Goal: Task Accomplishment & Management: Use online tool/utility

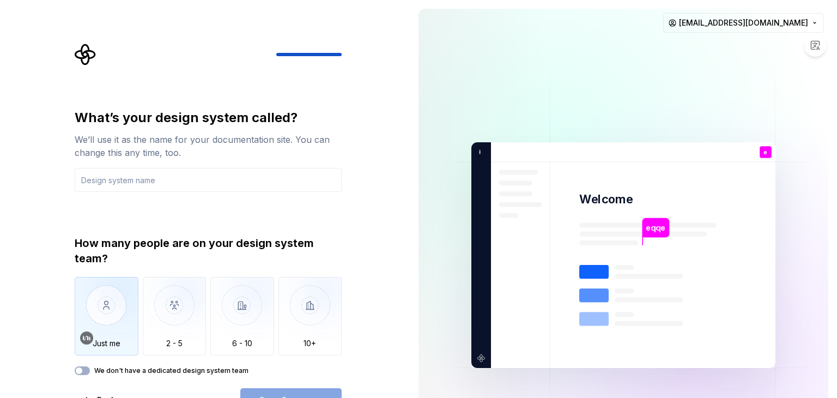
click at [124, 321] on img "button" at bounding box center [107, 313] width 64 height 73
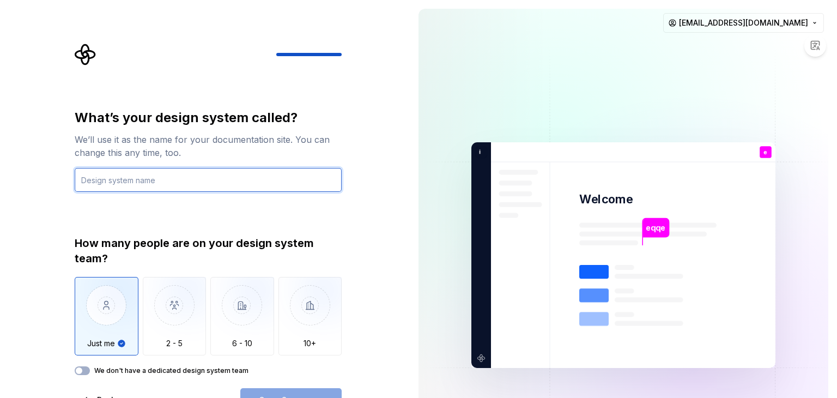
click at [122, 184] on input "text" at bounding box center [208, 180] width 267 height 24
type input "ث"
type input "erp"
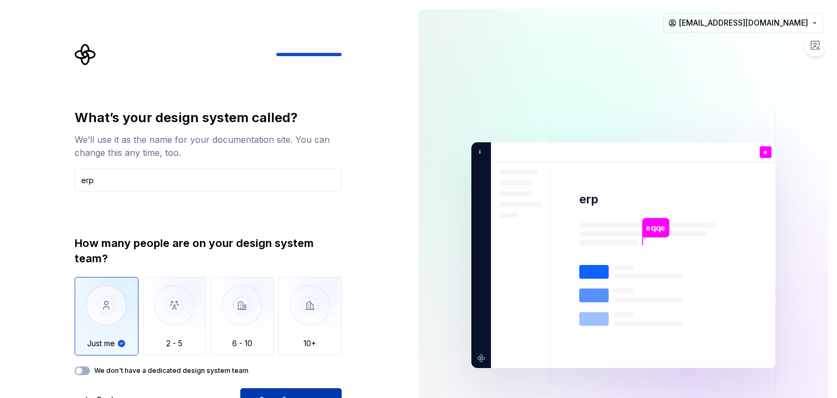
click at [302, 392] on button "Open Supernova" at bounding box center [290, 400] width 101 height 24
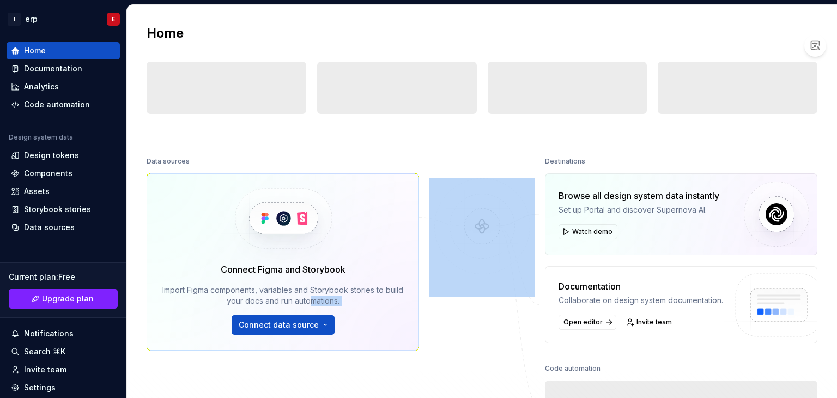
drag, startPoint x: 443, startPoint y: 214, endPoint x: 320, endPoint y: 207, distance: 122.9
click at [320, 207] on div "Data sources Connect Figma and Storybook Import Figma components, variables and…" at bounding box center [482, 315] width 671 height 323
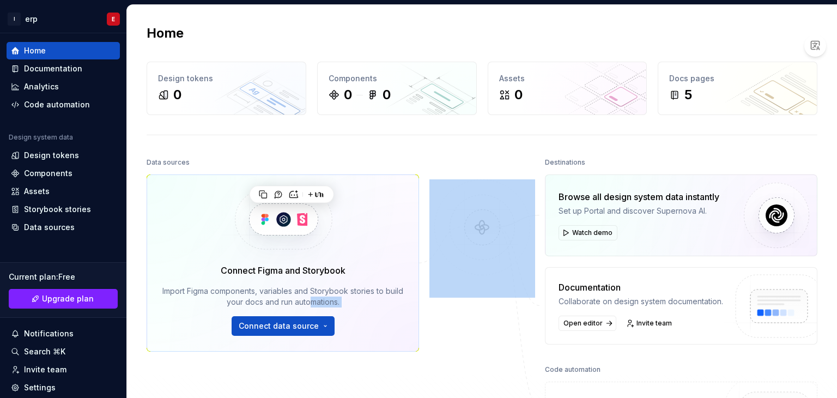
click at [401, 369] on div "Data sources Connect Figma and Storybook Import Figma components, variables and…" at bounding box center [283, 274] width 273 height 239
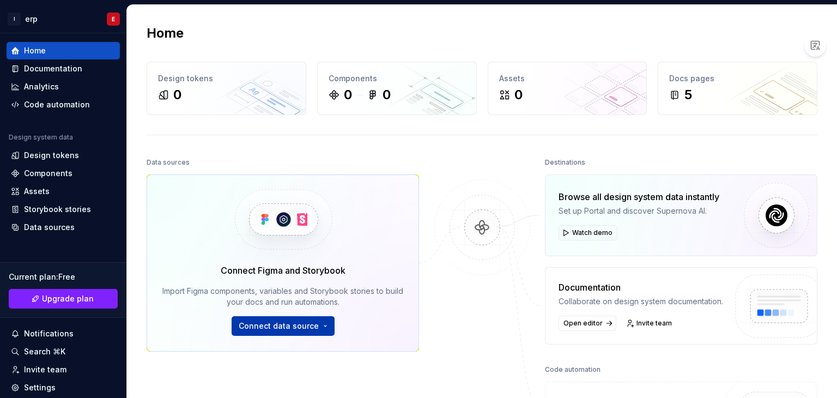
click at [274, 328] on span "Connect data source" at bounding box center [279, 326] width 80 height 11
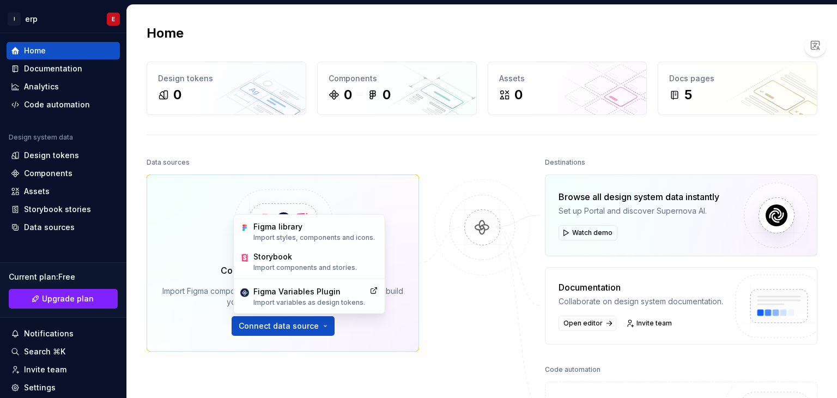
click at [366, 370] on div "Data sources Connect Figma and Storybook Import Figma components, variables and…" at bounding box center [283, 274] width 273 height 239
